Goal: Transaction & Acquisition: Purchase product/service

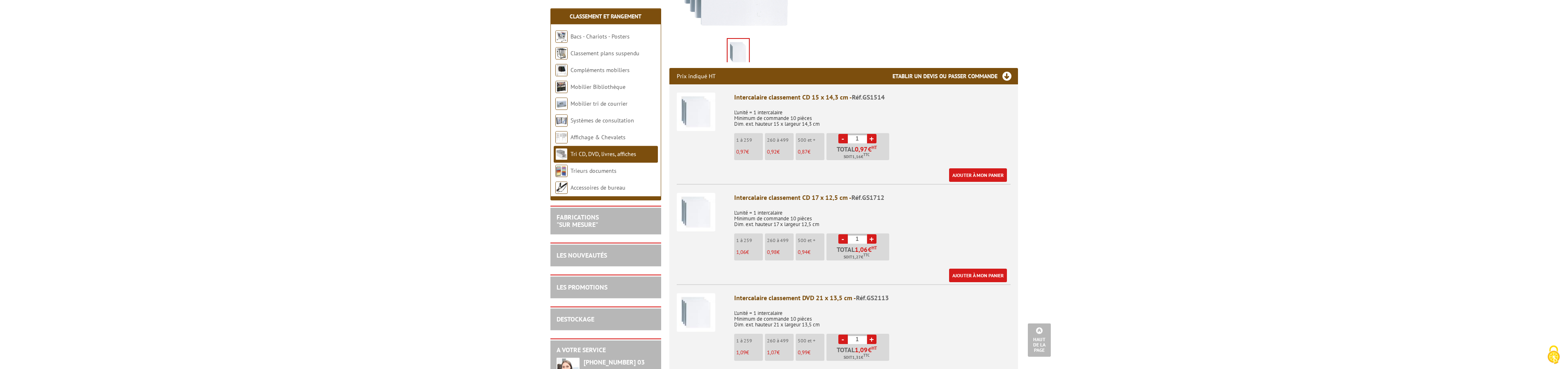
scroll to position [250, 0]
click at [872, 234] on link "+" at bounding box center [871, 238] width 9 height 9
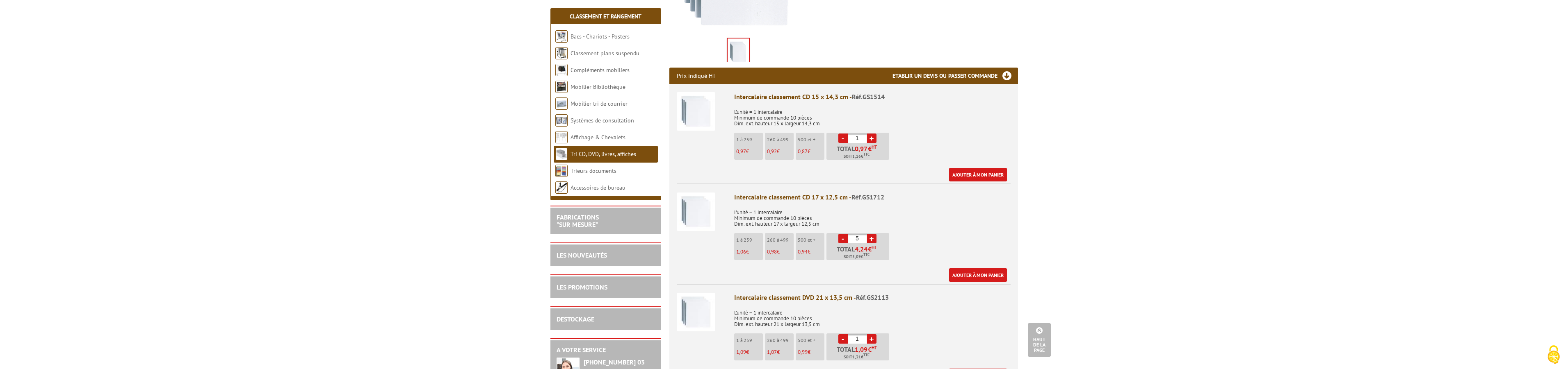
click at [872, 234] on link "+" at bounding box center [871, 238] width 9 height 9
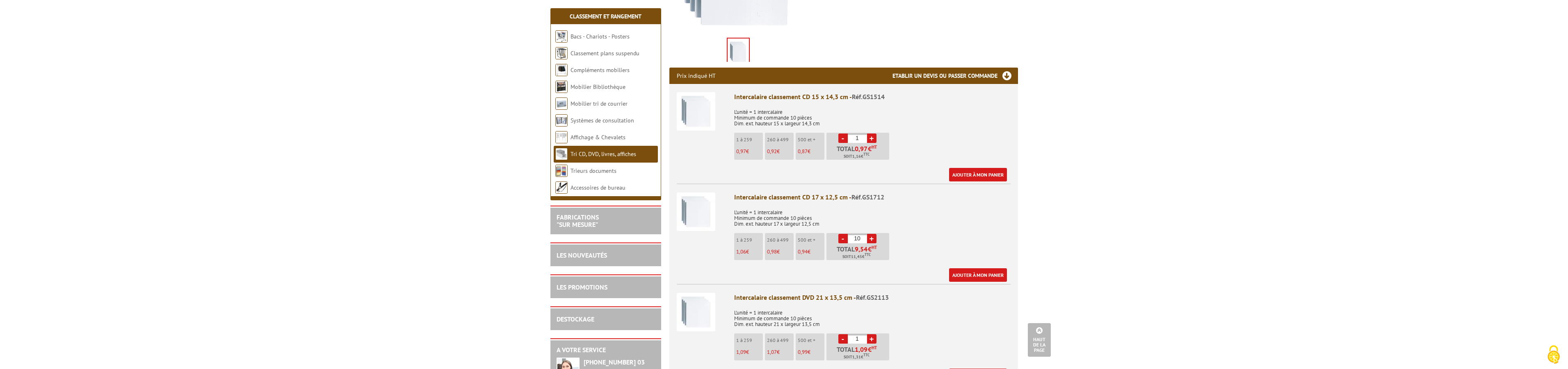
click at [872, 234] on link "+" at bounding box center [871, 238] width 9 height 9
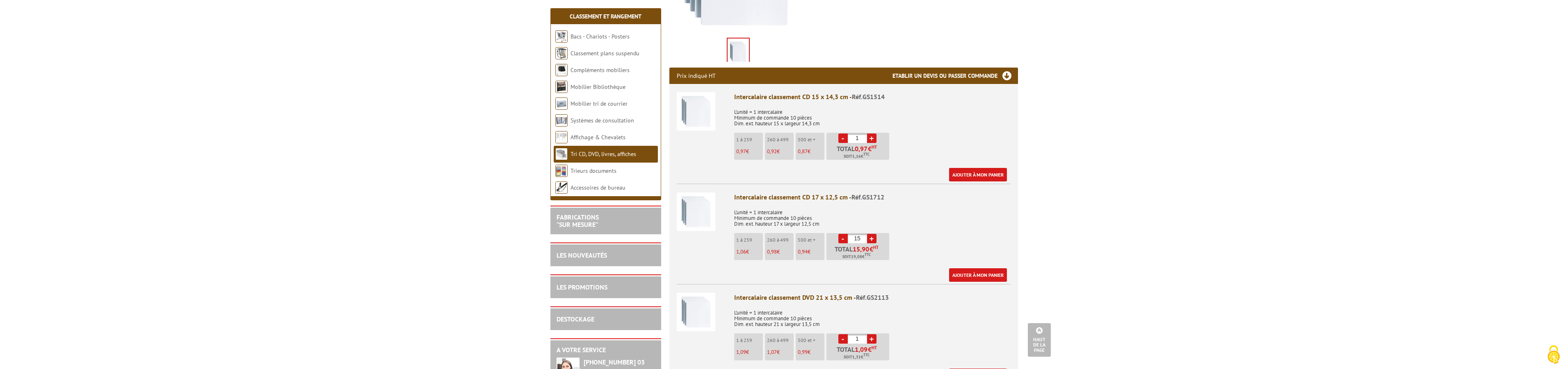
click at [872, 234] on link "+" at bounding box center [871, 238] width 9 height 9
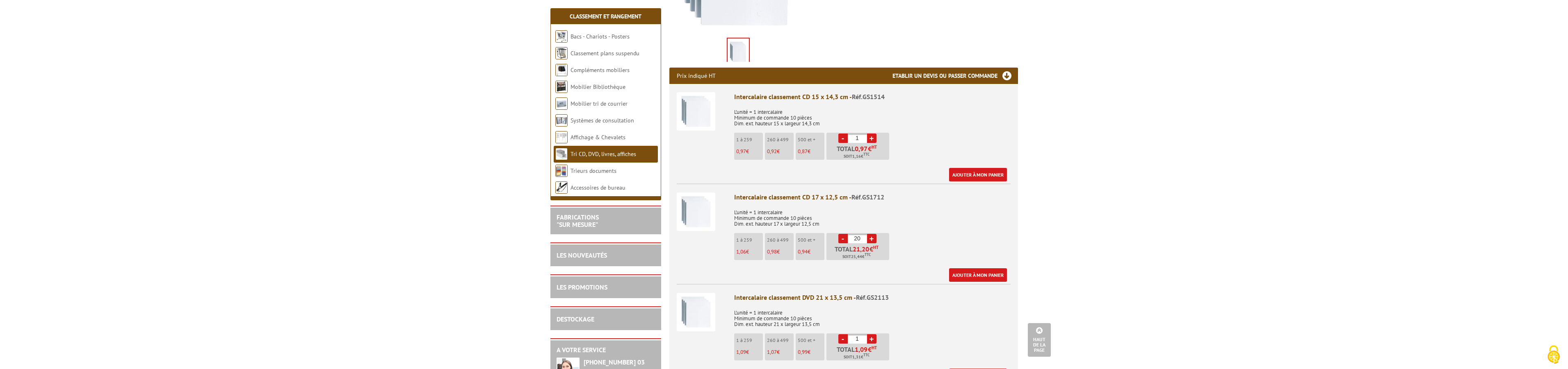
click at [871, 234] on link "+" at bounding box center [871, 238] width 9 height 9
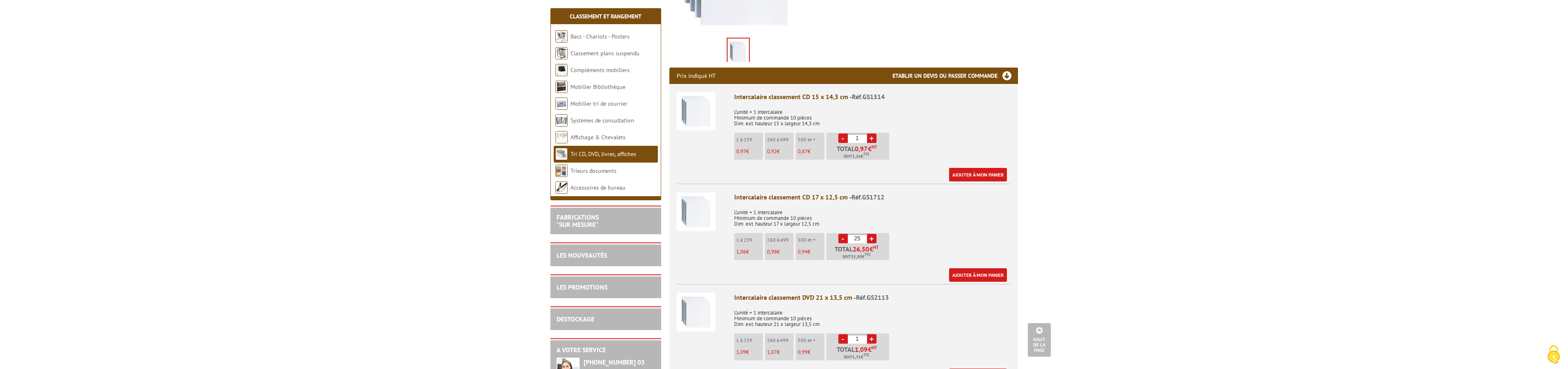
click at [871, 234] on link "+" at bounding box center [871, 238] width 9 height 9
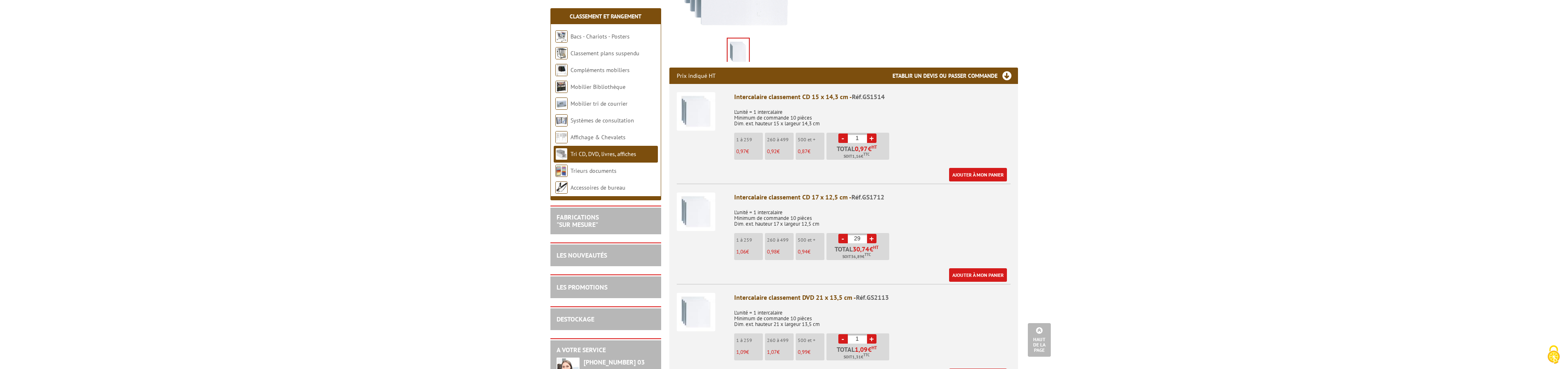
type input "30"
